Goal: Task Accomplishment & Management: Manage account settings

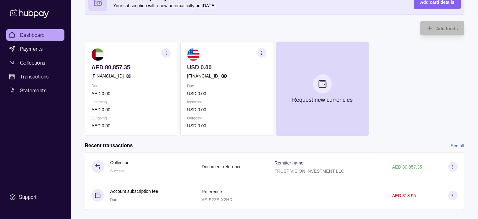
scroll to position [56, 0]
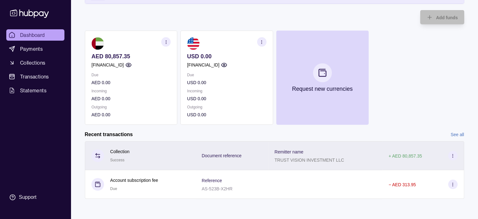
click at [452, 156] on icon at bounding box center [453, 155] width 5 height 5
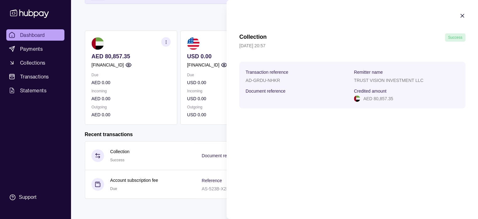
click at [462, 15] on icon "button" at bounding box center [462, 15] width 3 height 3
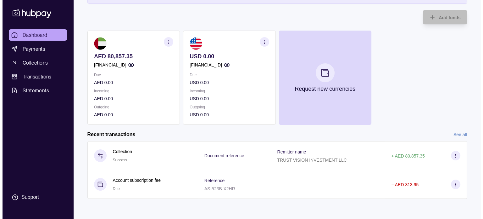
scroll to position [0, 0]
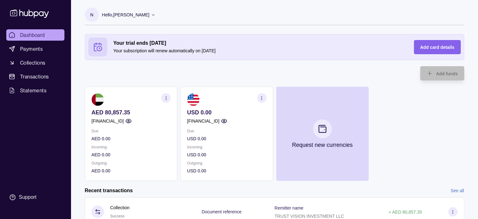
click at [151, 14] on icon at bounding box center [153, 14] width 5 height 5
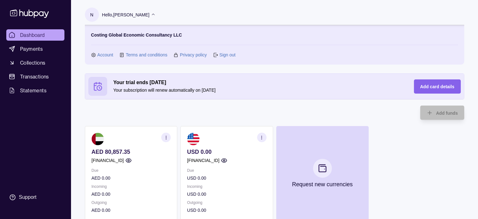
click at [230, 56] on link "Sign out" at bounding box center [227, 54] width 16 height 7
click at [225, 54] on link "Sign out" at bounding box center [227, 54] width 16 height 7
